Goal: Task Accomplishment & Management: Use online tool/utility

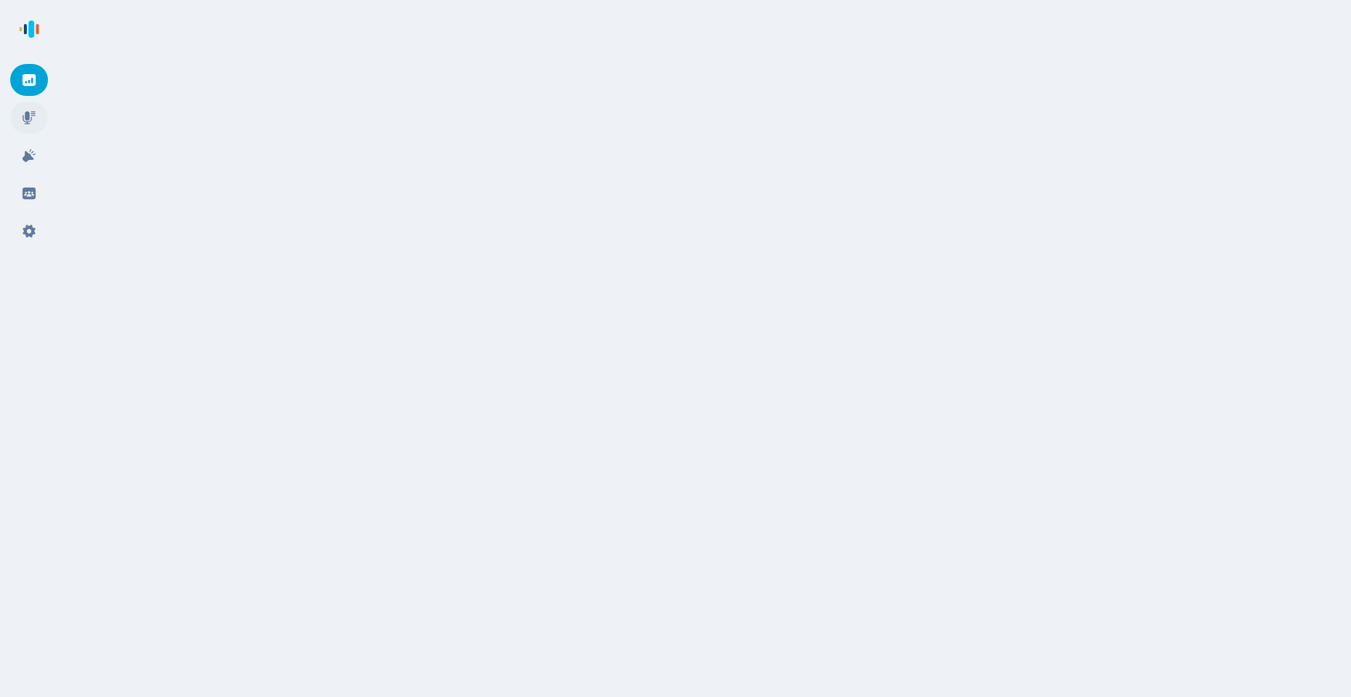
click at [32, 119] on icon at bounding box center [29, 118] width 15 height 15
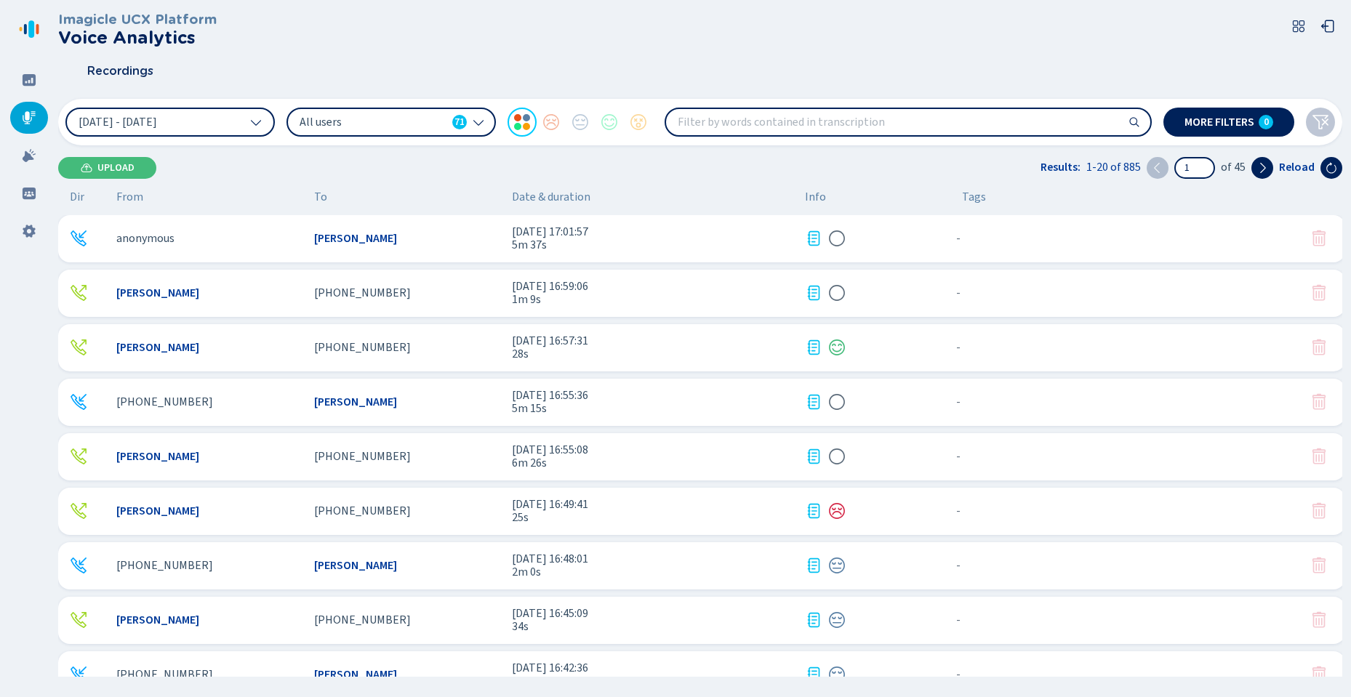
click at [347, 126] on span "All users" at bounding box center [373, 122] width 147 height 16
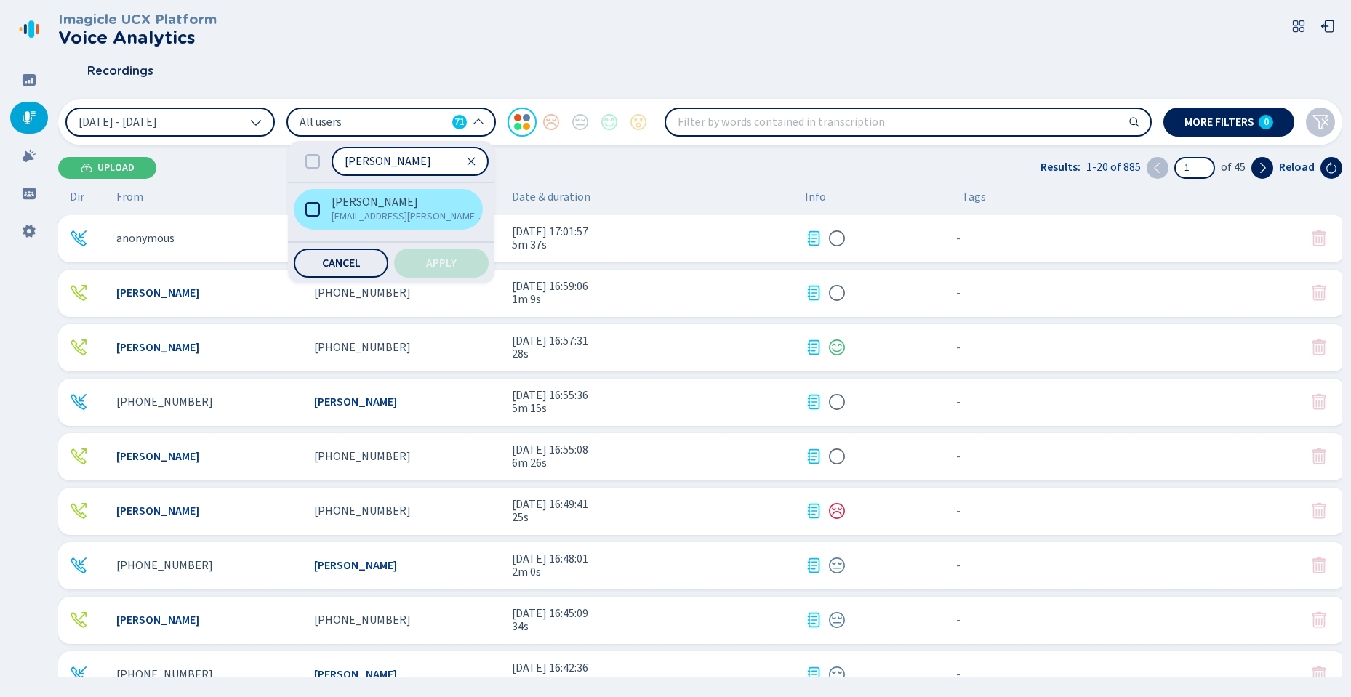
type input "[PERSON_NAME]"
click at [334, 215] on span "[EMAIL_ADDRESS][PERSON_NAME][DOMAIN_NAME]" at bounding box center [409, 216] width 154 height 15
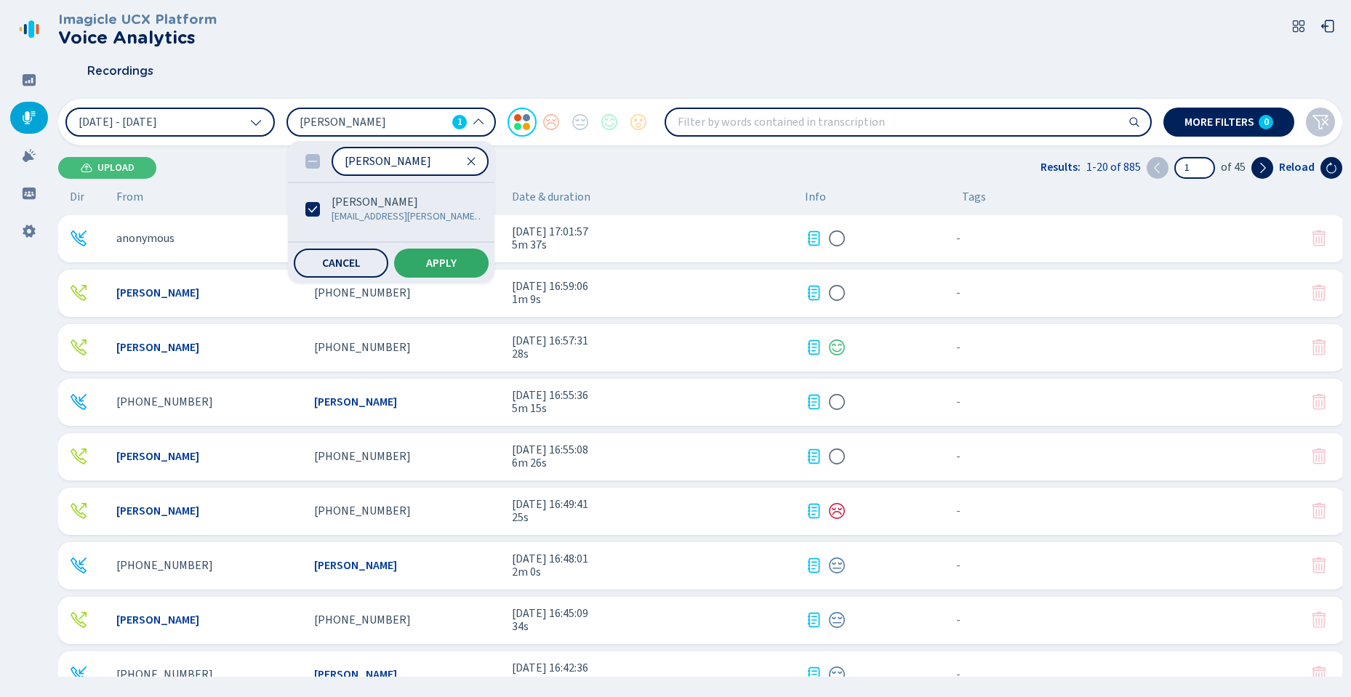
click at [465, 262] on button "Apply" at bounding box center [441, 263] width 95 height 29
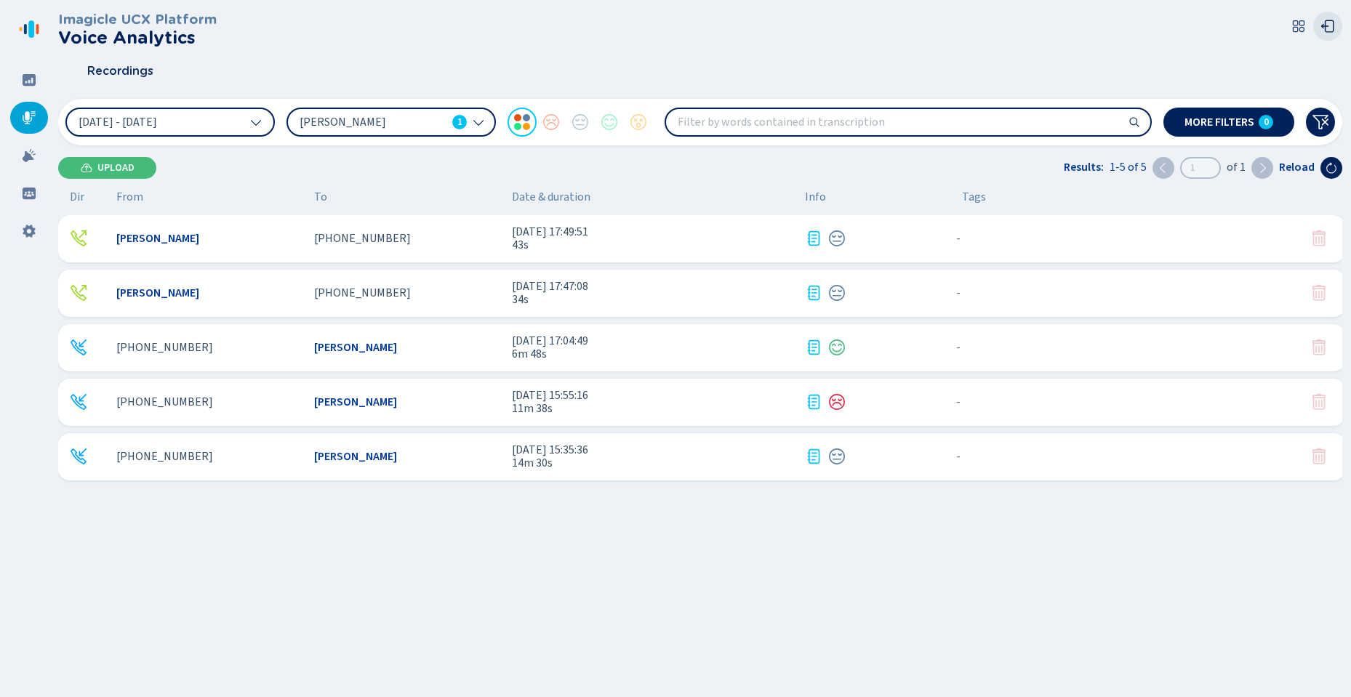
click at [1327, 29] on icon at bounding box center [1327, 26] width 15 height 15
